Goal: Task Accomplishment & Management: Manage account settings

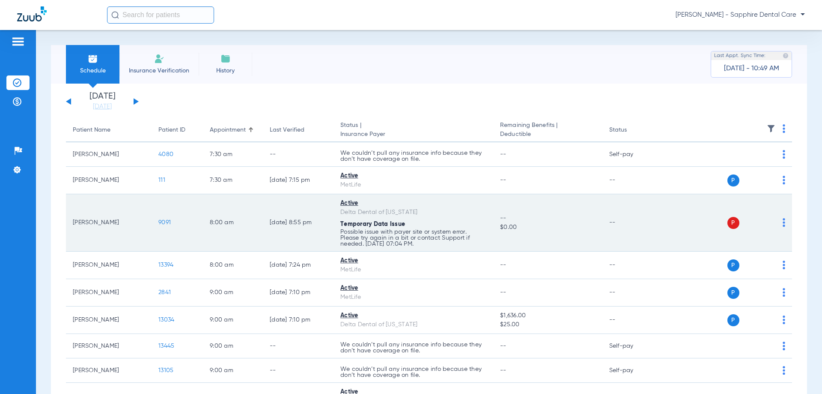
scroll to position [43, 0]
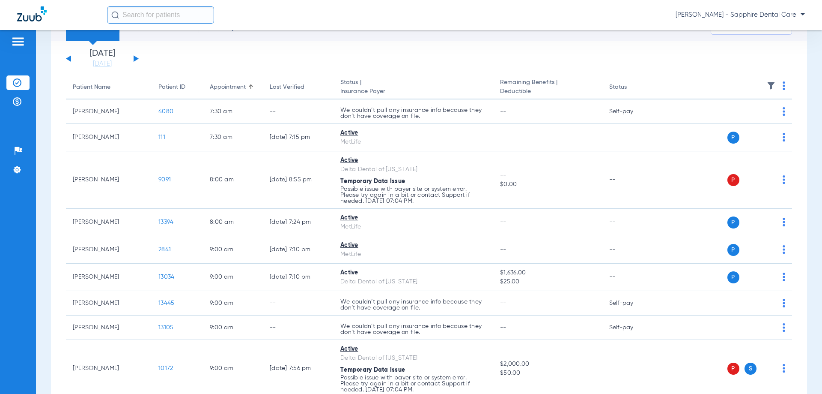
click at [137, 57] on div "[DATE] [DATE] [DATE] [DATE] [DATE] [DATE] [DATE] [DATE] [DATE] [DATE] [DATE] [D…" at bounding box center [102, 58] width 73 height 19
click at [133, 59] on div "[DATE] [DATE] [DATE] [DATE] [DATE] [DATE] [DATE] [DATE] [DATE] [DATE] [DATE] [D…" at bounding box center [102, 58] width 73 height 19
click at [136, 59] on button at bounding box center [136, 58] width 5 height 6
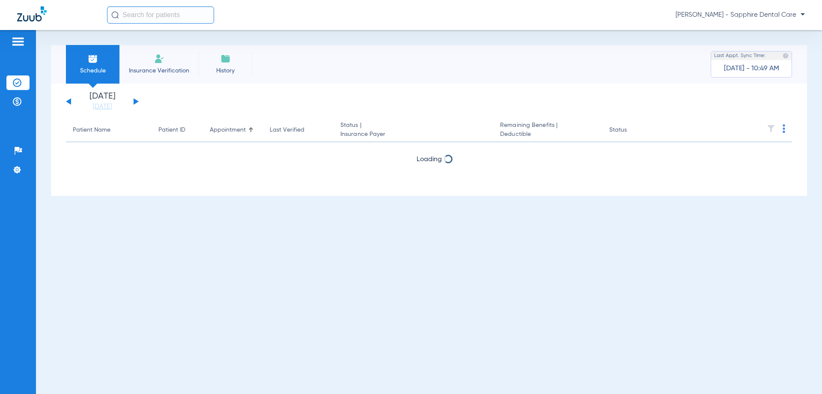
click at [136, 59] on li "Insurance Verification" at bounding box center [158, 64] width 79 height 39
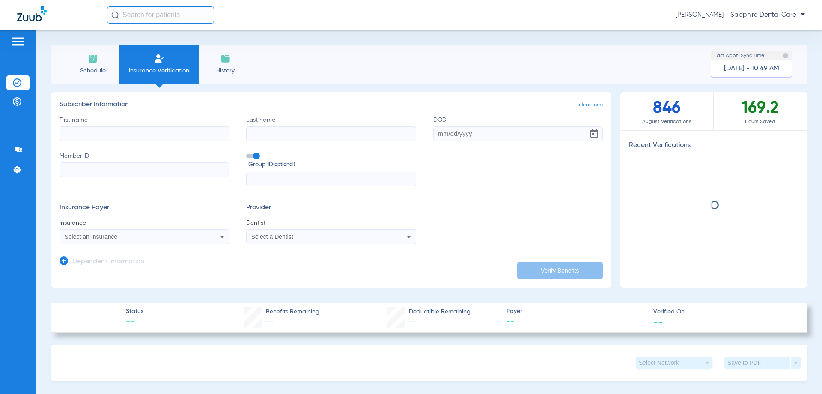
click at [99, 63] on li "Schedule" at bounding box center [93, 64] width 54 height 39
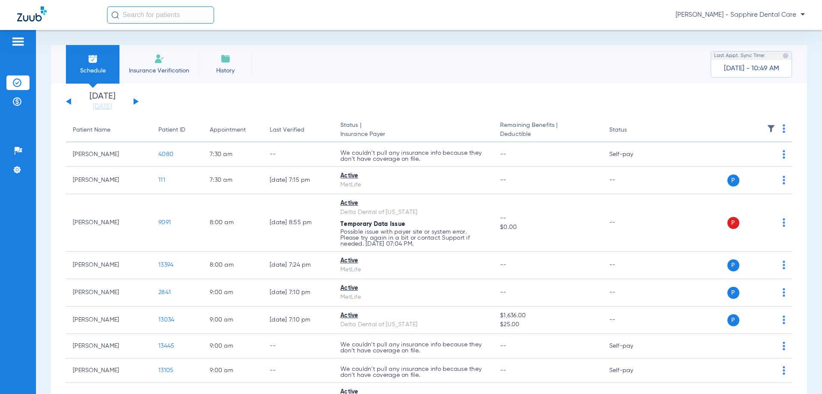
click at [137, 100] on div "[DATE] [DATE] [DATE] [DATE] [DATE] [DATE] [DATE] [DATE] [DATE] [DATE] [DATE] [D…" at bounding box center [102, 101] width 73 height 19
click at [136, 100] on button at bounding box center [136, 101] width 5 height 6
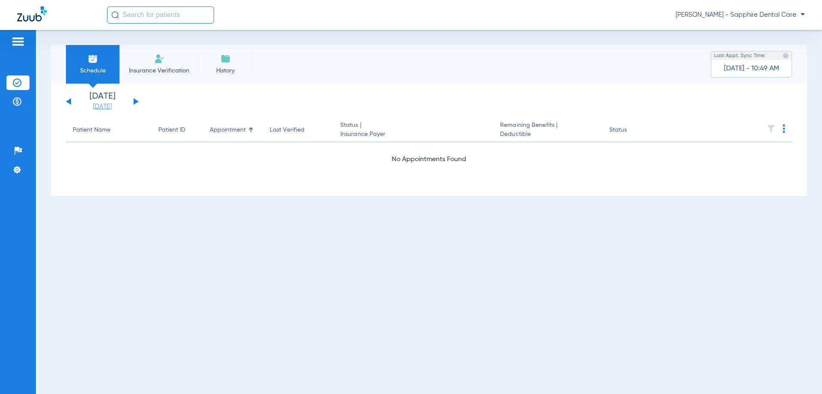
click at [99, 105] on link "[DATE]" at bounding box center [102, 106] width 51 height 9
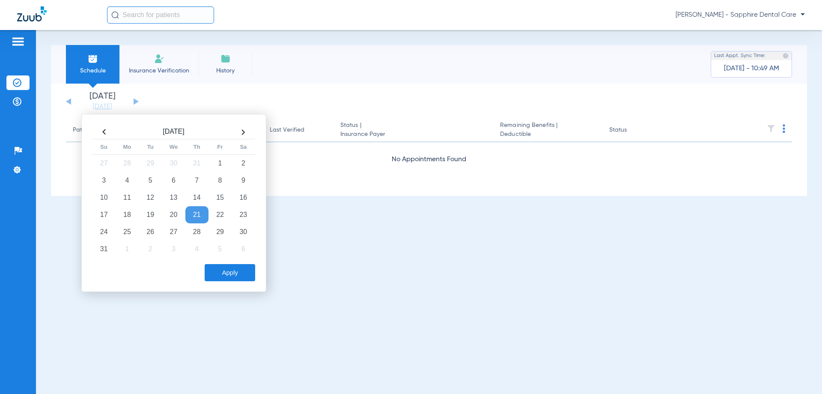
click at [24, 80] on li "Insurance Verification" at bounding box center [17, 82] width 23 height 15
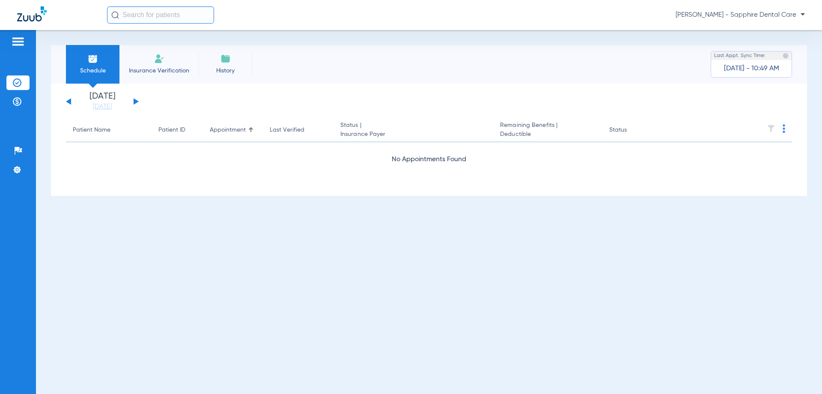
click at [135, 101] on button at bounding box center [136, 101] width 5 height 6
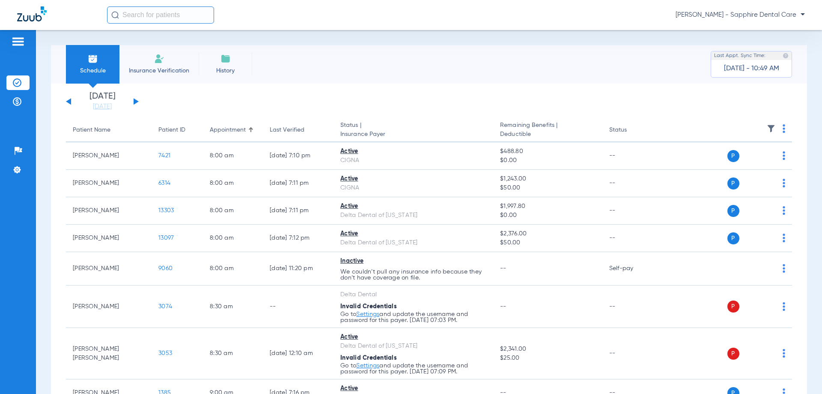
click at [334, 36] on div "Schedule Insurance Verification History Last Appt. Sync Time: [DATE] - 10:49 AM…" at bounding box center [429, 212] width 786 height 364
click at [349, 15] on div "[PERSON_NAME] - Sapphire Dental Care" at bounding box center [456, 14] width 698 height 17
click at [69, 102] on button at bounding box center [68, 101] width 5 height 6
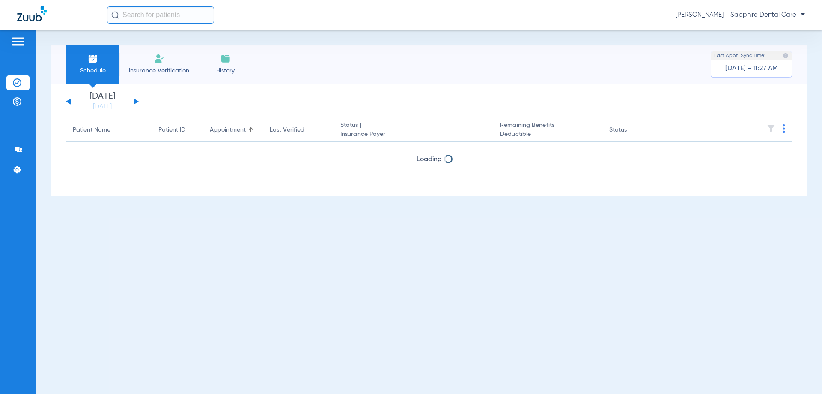
click at [69, 102] on button at bounding box center [68, 101] width 5 height 6
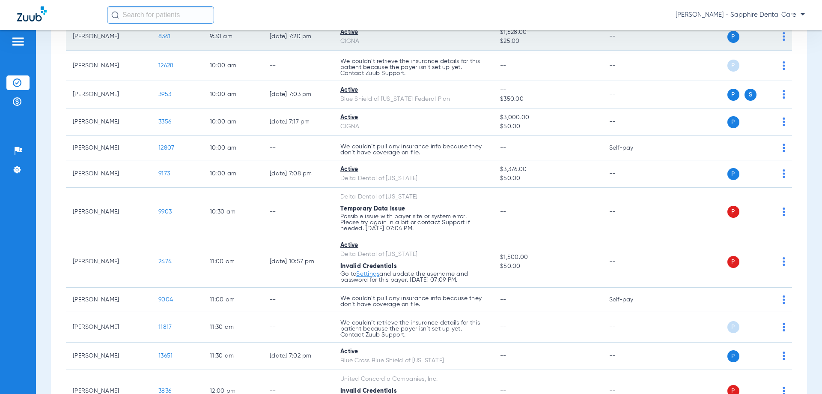
scroll to position [428, 0]
